Goal: Task Accomplishment & Management: Manage account settings

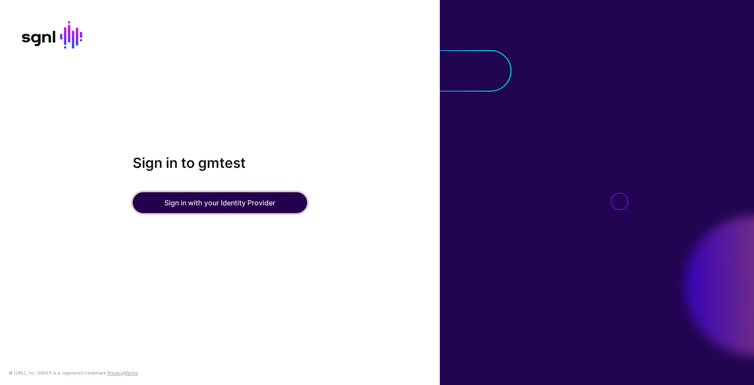
click at [285, 201] on button "Sign in with your Identity Provider" at bounding box center [220, 202] width 174 height 21
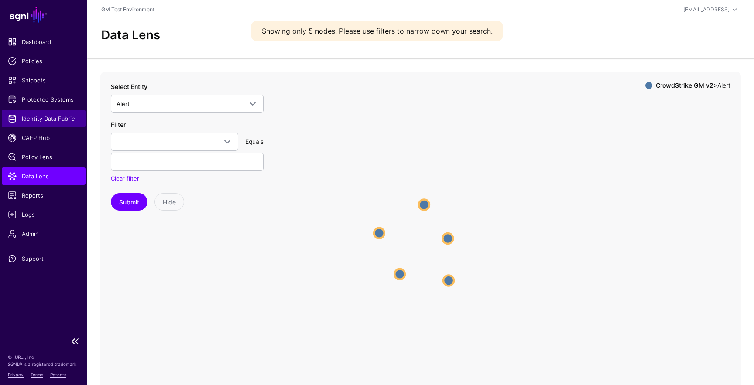
click at [38, 120] on span "Identity Data Fabric" at bounding box center [44, 118] width 72 height 9
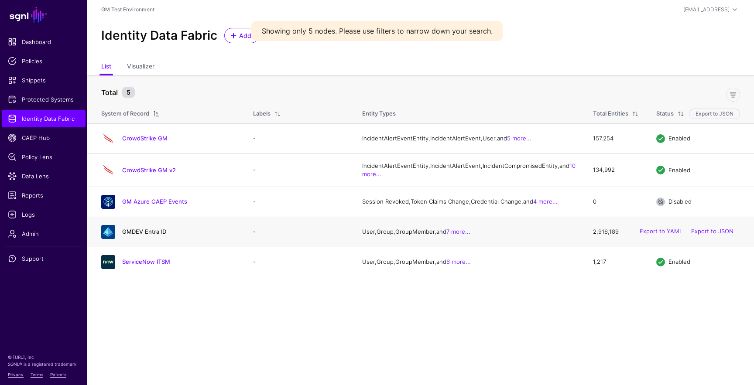
click at [149, 235] on link "GMDEV Entra ID" at bounding box center [144, 231] width 44 height 7
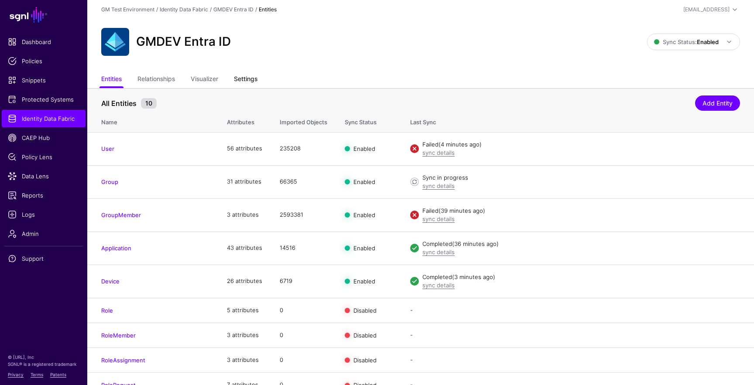
click at [249, 79] on link "Settings" at bounding box center [246, 80] width 24 height 17
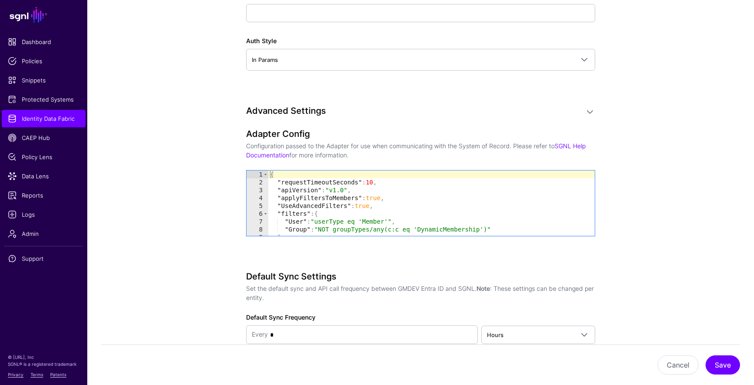
scroll to position [810, 0]
click at [366, 209] on div "{ "requestTimeoutSeconds" : 10 , "apiVersion" : "v1.0" , "applyFiltersToMembers…" at bounding box center [431, 210] width 326 height 81
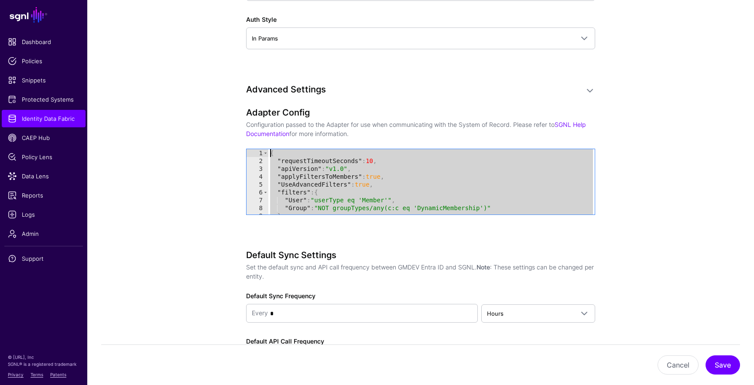
scroll to position [0, 0]
drag, startPoint x: 302, startPoint y: 211, endPoint x: 253, endPoint y: 144, distance: 83.1
click at [253, 144] on div "**********" at bounding box center [420, 173] width 349 height 132
type textarea "**********"
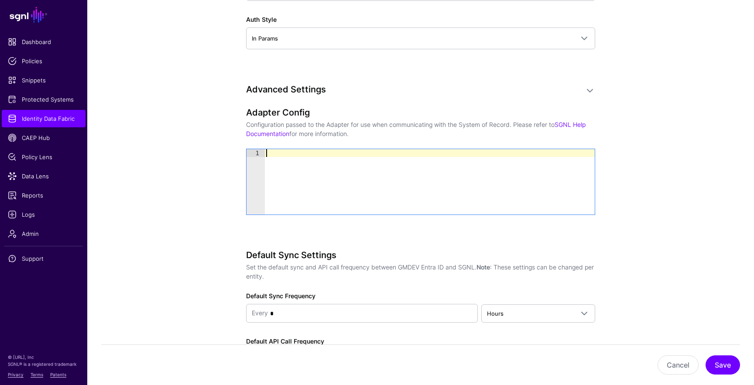
paste textarea "*"
type textarea "*"
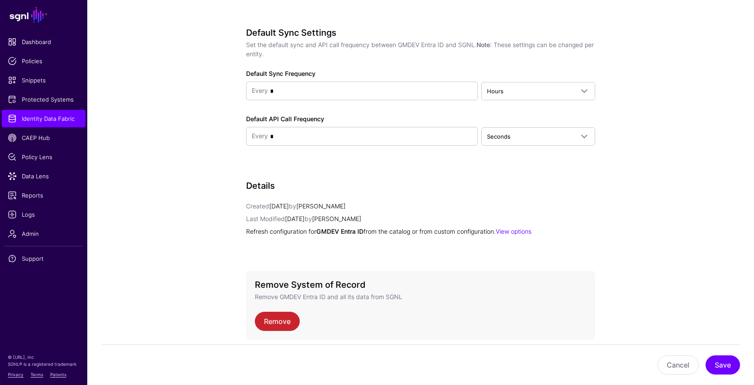
scroll to position [1087, 0]
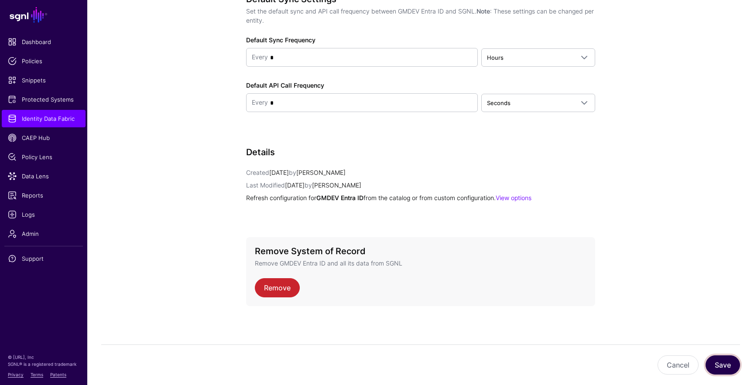
click at [721, 362] on button "Save" at bounding box center [722, 365] width 34 height 19
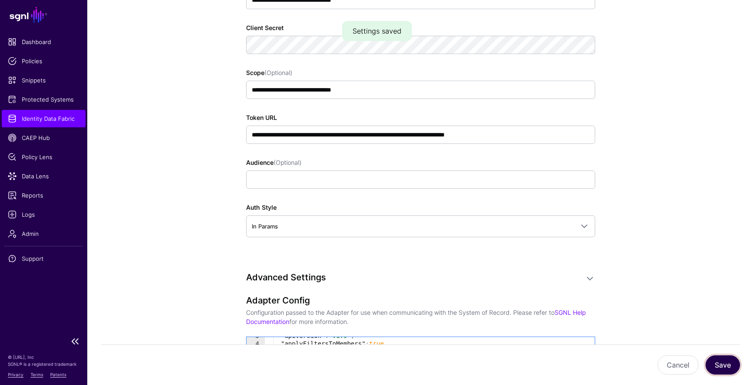
scroll to position [641, 0]
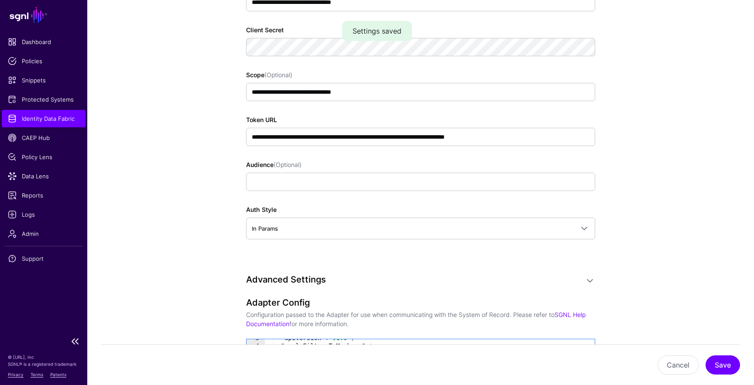
click at [70, 120] on span "Identity Data Fabric" at bounding box center [44, 118] width 72 height 9
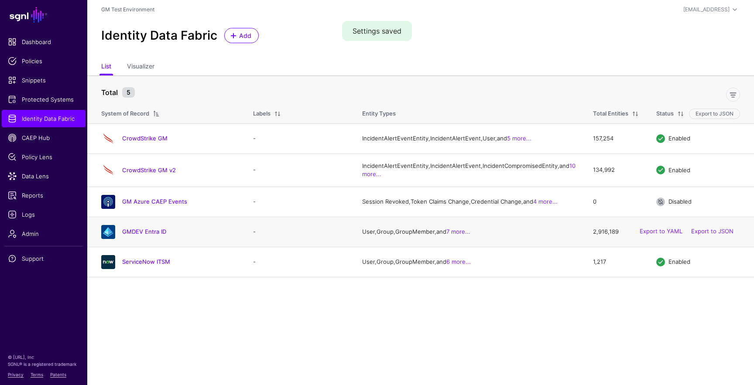
click at [127, 239] on div "GMDEV Entra ID" at bounding box center [168, 232] width 141 height 14
click at [127, 235] on link "GMDEV Entra ID" at bounding box center [144, 231] width 44 height 7
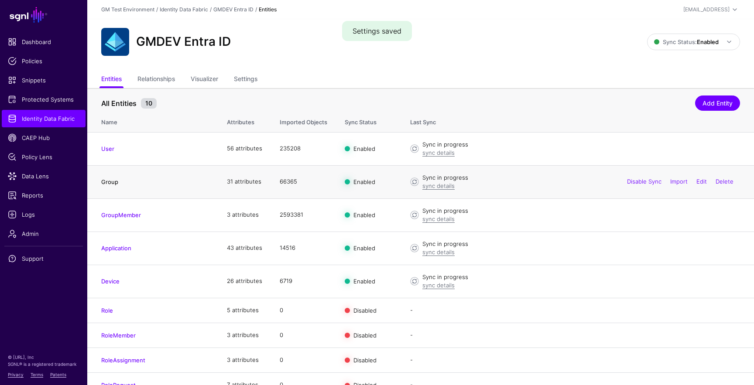
click at [113, 183] on link "Group" at bounding box center [109, 181] width 17 height 7
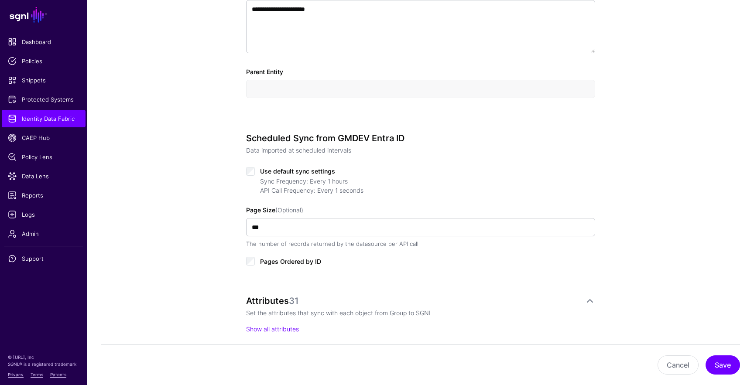
scroll to position [359, 0]
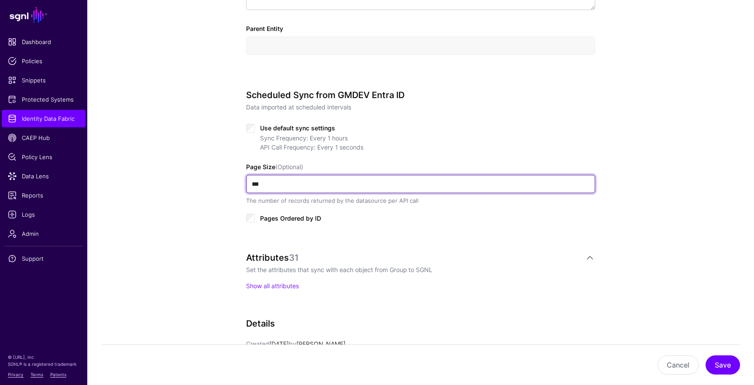
drag, startPoint x: 277, startPoint y: 188, endPoint x: 196, endPoint y: 172, distance: 82.3
click at [196, 172] on div "**********" at bounding box center [420, 129] width 667 height 833
type input "***"
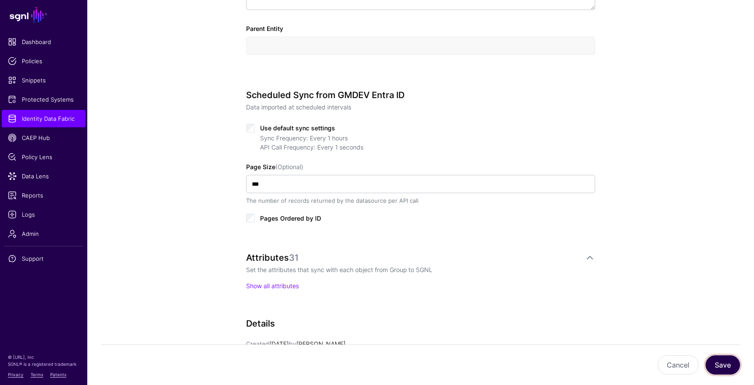
click at [720, 364] on button "Save" at bounding box center [722, 365] width 34 height 19
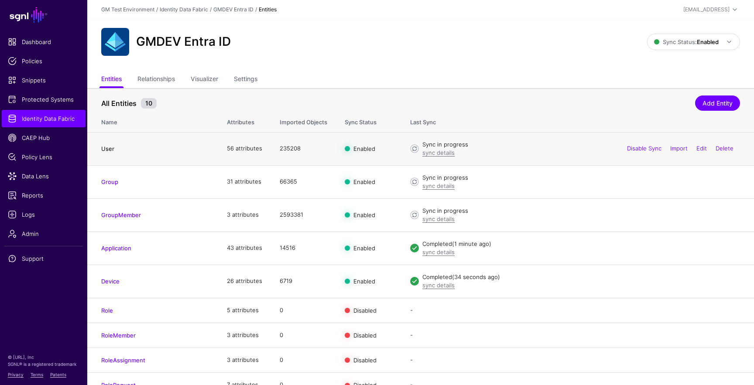
click at [107, 148] on link "User" at bounding box center [107, 148] width 13 height 7
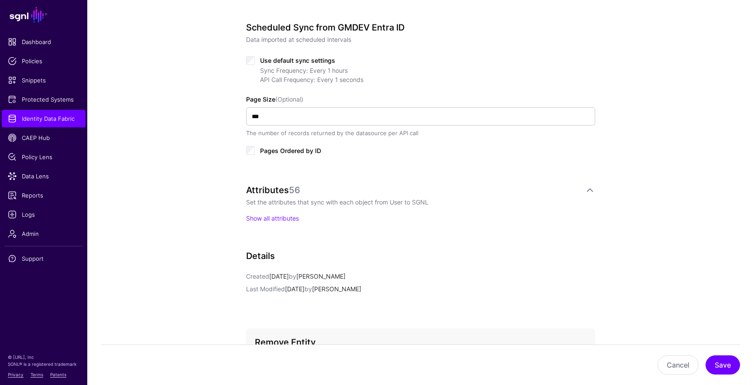
scroll to position [427, 0]
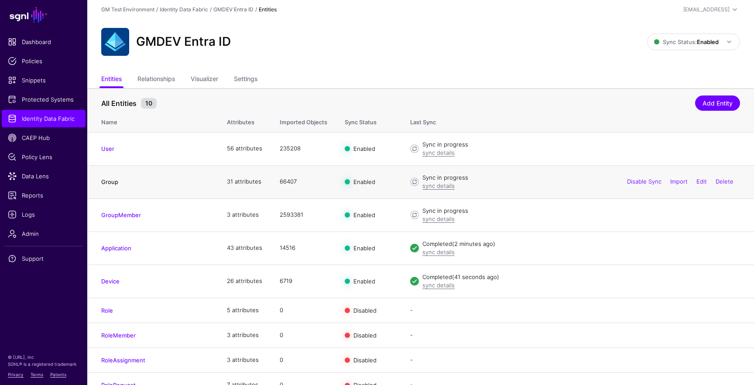
click at [111, 180] on link "Group" at bounding box center [109, 181] width 17 height 7
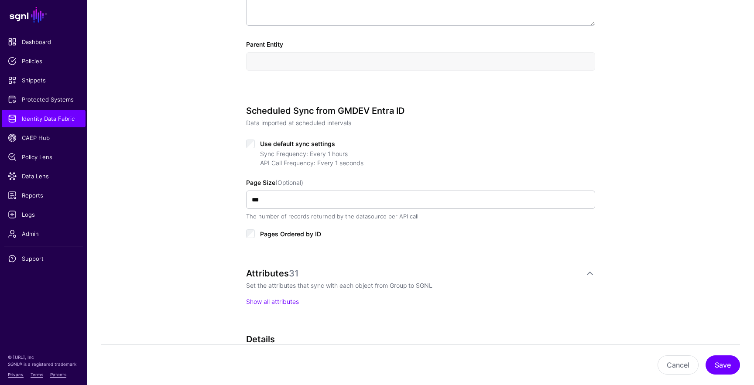
scroll to position [352, 0]
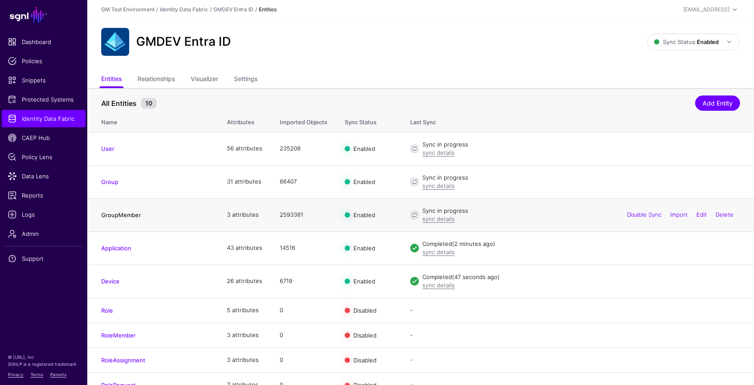
click at [124, 214] on link "GroupMember" at bounding box center [121, 215] width 40 height 7
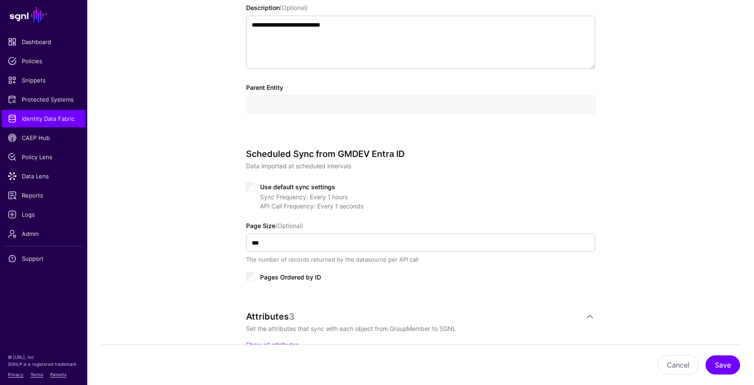
scroll to position [306, 0]
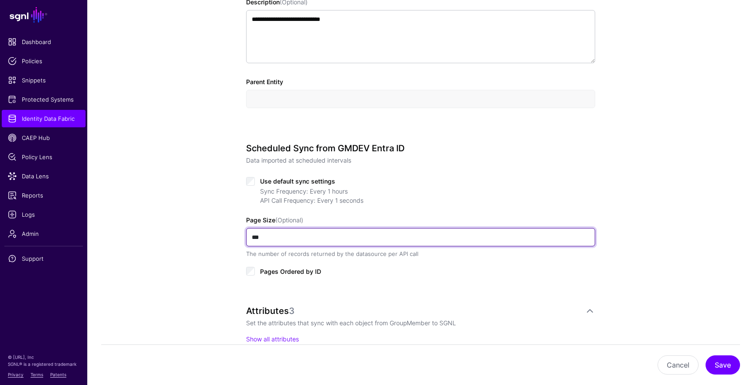
drag, startPoint x: 273, startPoint y: 241, endPoint x: 237, endPoint y: 236, distance: 36.0
click at [237, 236] on div "**********" at bounding box center [420, 182] width 405 height 833
type input "***"
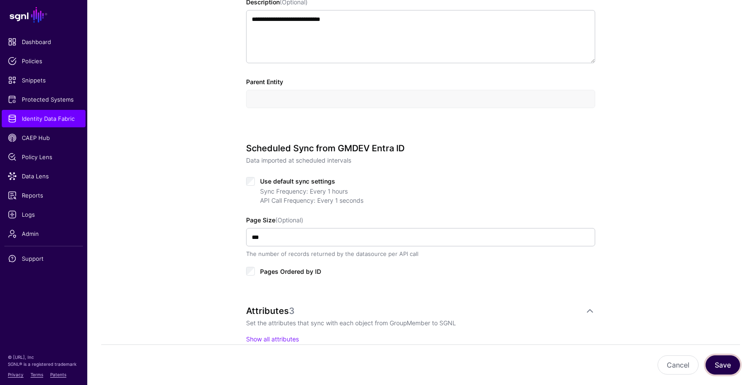
click at [724, 365] on button "Save" at bounding box center [722, 365] width 34 height 19
